Goal: Transaction & Acquisition: Obtain resource

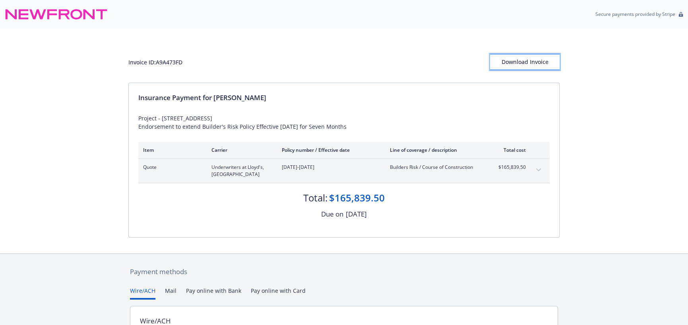
click at [521, 66] on div "Download Invoice" at bounding box center [525, 61] width 70 height 15
